Goal: Navigation & Orientation: Understand site structure

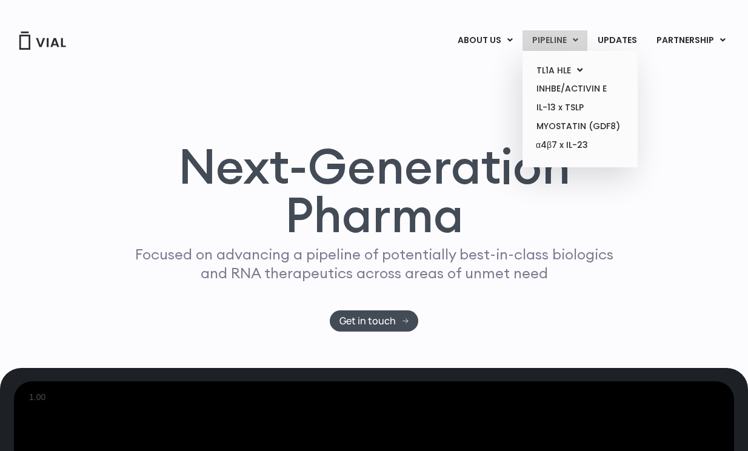
click at [561, 40] on link "PIPELINE" at bounding box center [554, 40] width 65 height 21
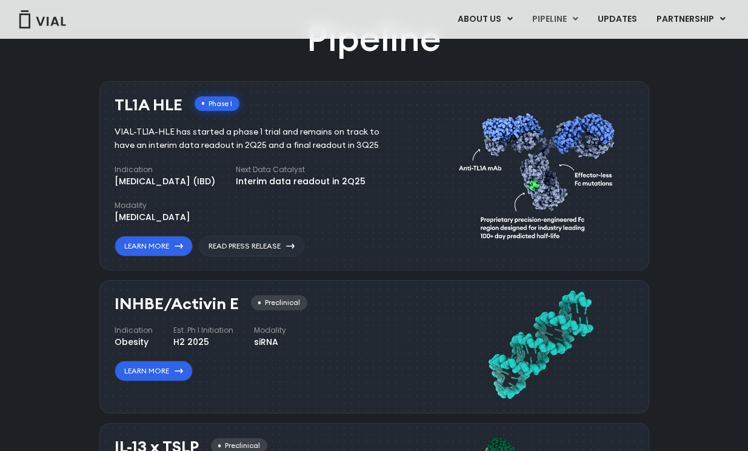
scroll to position [737, 0]
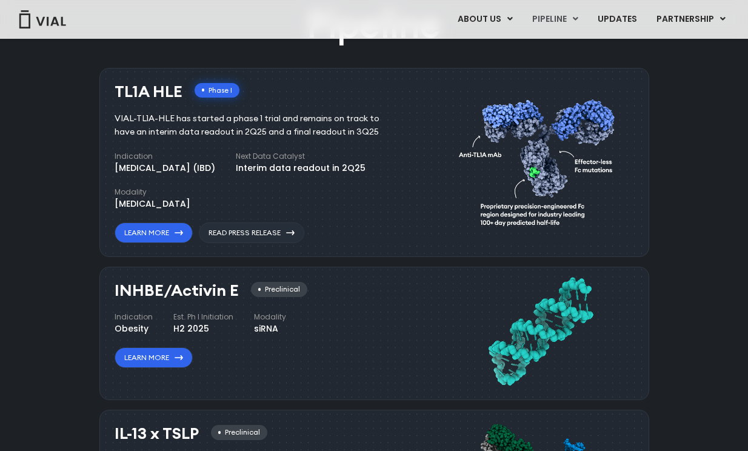
click at [475, 18] on link "ABOUT US" at bounding box center [485, 19] width 74 height 21
